Goal: Consume media (video, audio): Consume media (video, audio)

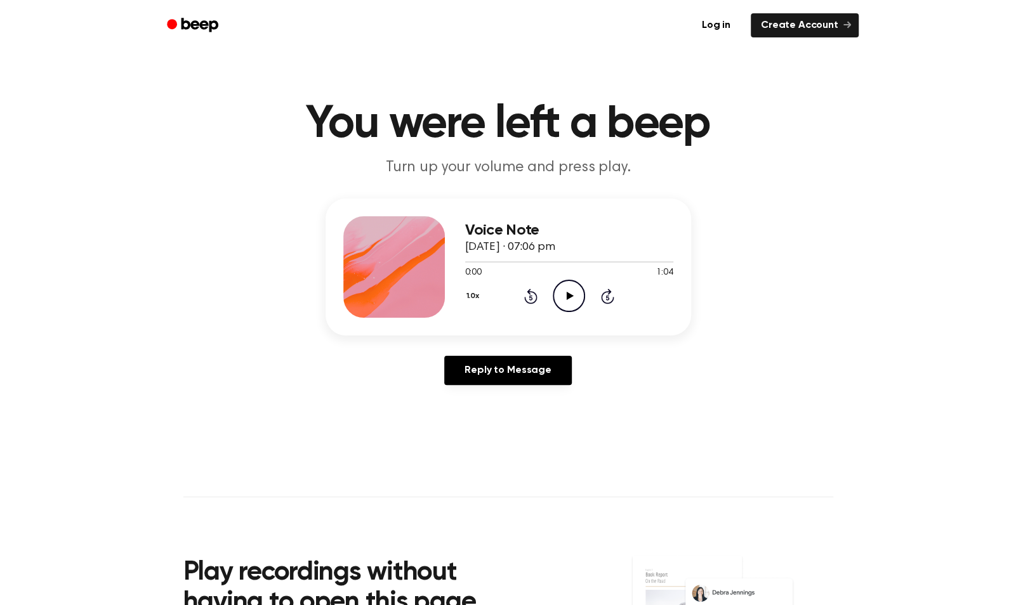
click at [566, 291] on icon "Play Audio" at bounding box center [569, 296] width 32 height 32
click at [569, 298] on icon "Pause Audio" at bounding box center [569, 296] width 32 height 32
click at [569, 302] on icon "Play Audio" at bounding box center [569, 296] width 32 height 32
drag, startPoint x: 569, startPoint y: 302, endPoint x: 557, endPoint y: 289, distance: 17.5
click at [557, 289] on icon "Play Audio" at bounding box center [569, 296] width 32 height 32
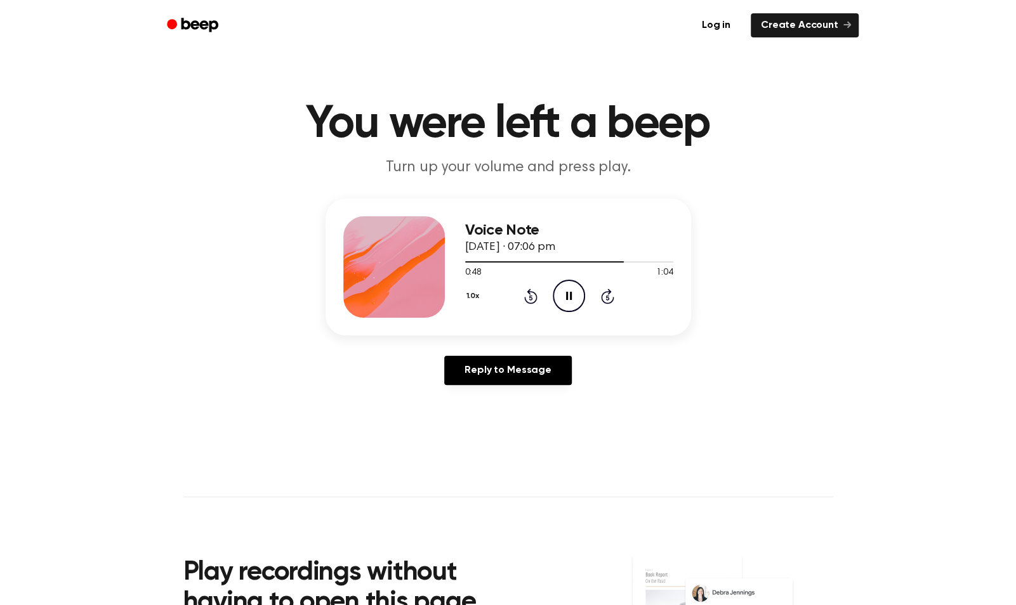
click at [566, 299] on icon at bounding box center [569, 296] width 6 height 8
click at [571, 297] on icon "Play Audio" at bounding box center [569, 296] width 32 height 32
click at [532, 296] on icon "Rewind 5 seconds" at bounding box center [530, 296] width 14 height 16
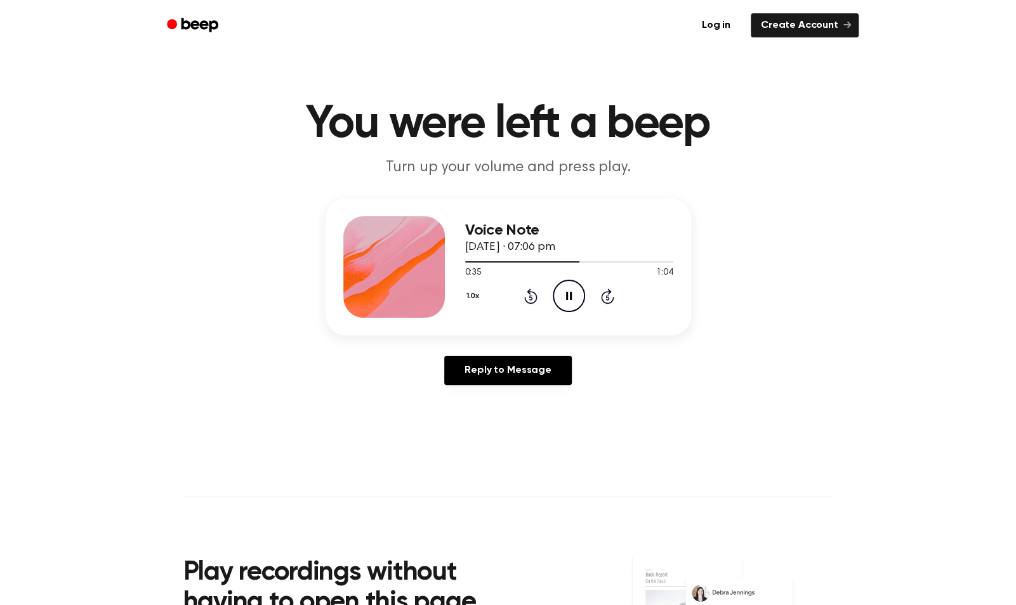
click at [532, 296] on icon "Rewind 5 seconds" at bounding box center [530, 296] width 14 height 16
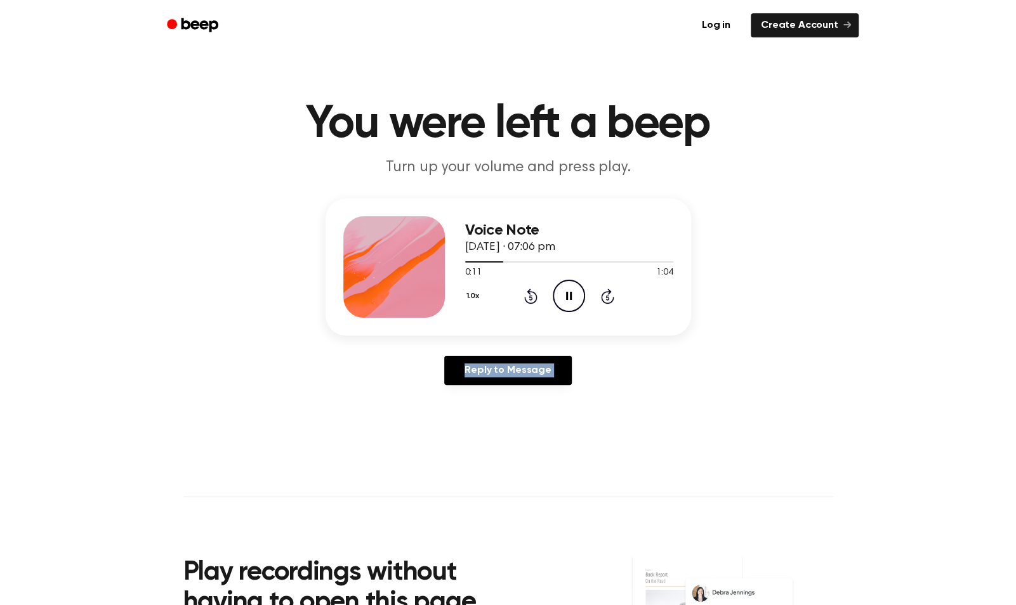
drag, startPoint x: 532, startPoint y: 296, endPoint x: 613, endPoint y: 382, distance: 117.6
click at [613, 382] on div "Reply to Message" at bounding box center [508, 375] width 365 height 39
click at [370, 393] on div "Reply to Message" at bounding box center [508, 375] width 365 height 39
click at [576, 301] on icon "Pause Audio" at bounding box center [569, 296] width 32 height 32
